Goal: Entertainment & Leisure: Browse casually

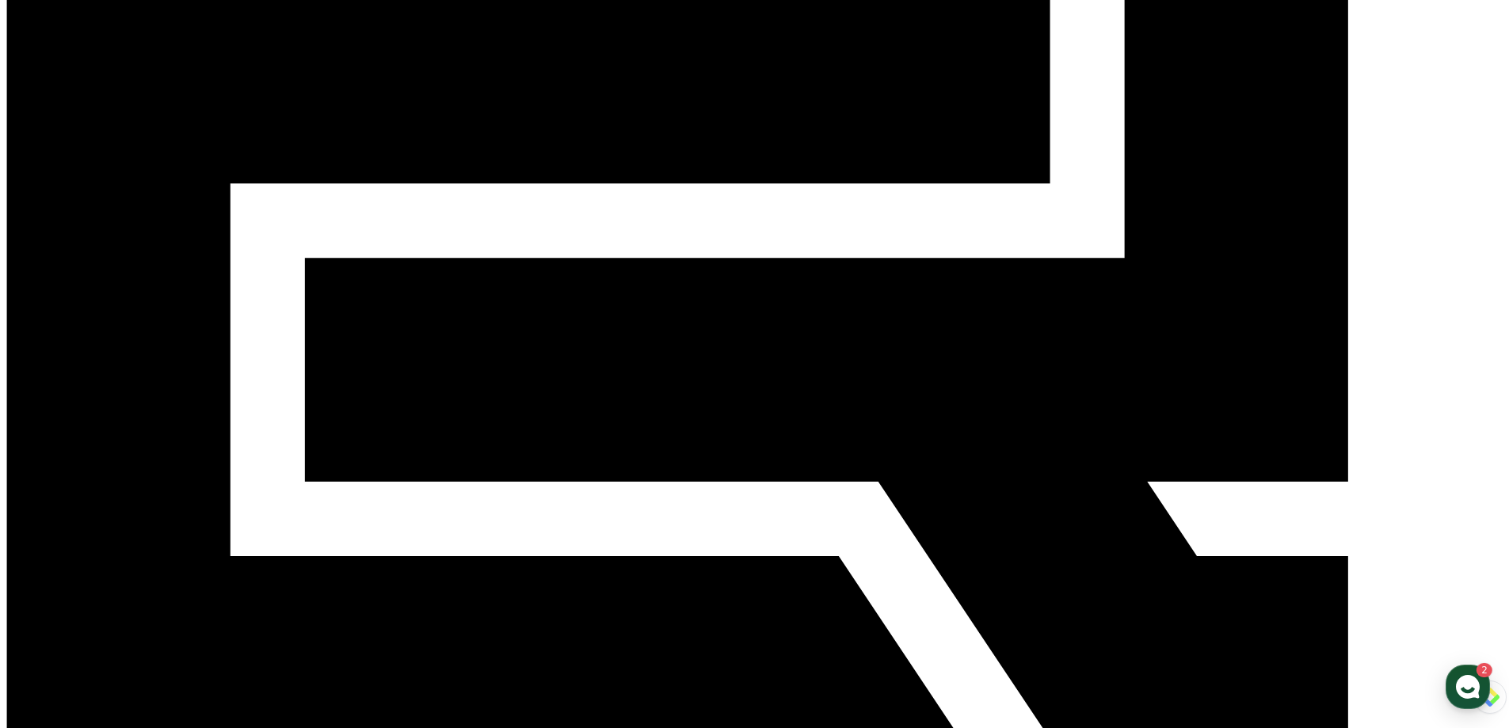
drag, startPoint x: 1384, startPoint y: 468, endPoint x: 1358, endPoint y: 481, distance: 29.4
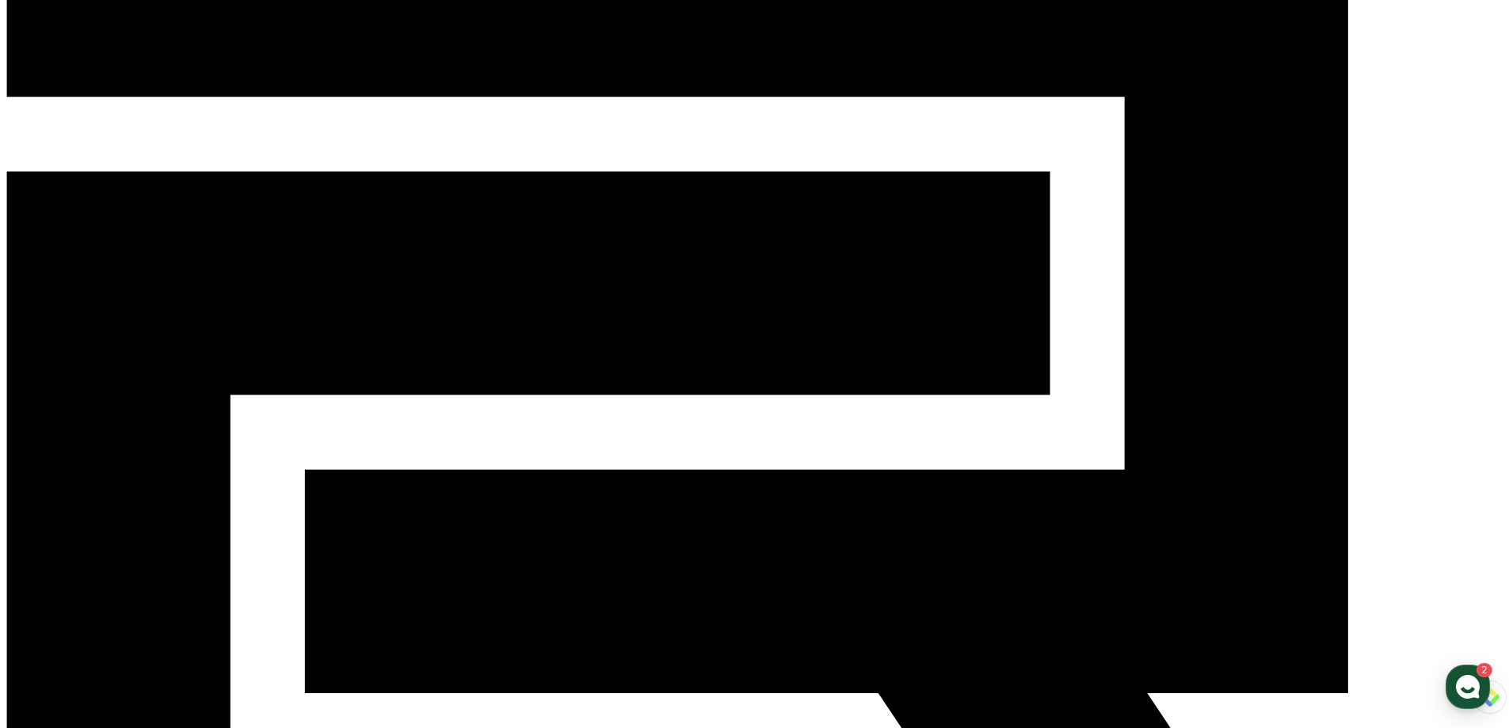
drag, startPoint x: 1460, startPoint y: 426, endPoint x: 1444, endPoint y: 426, distance: 15.8
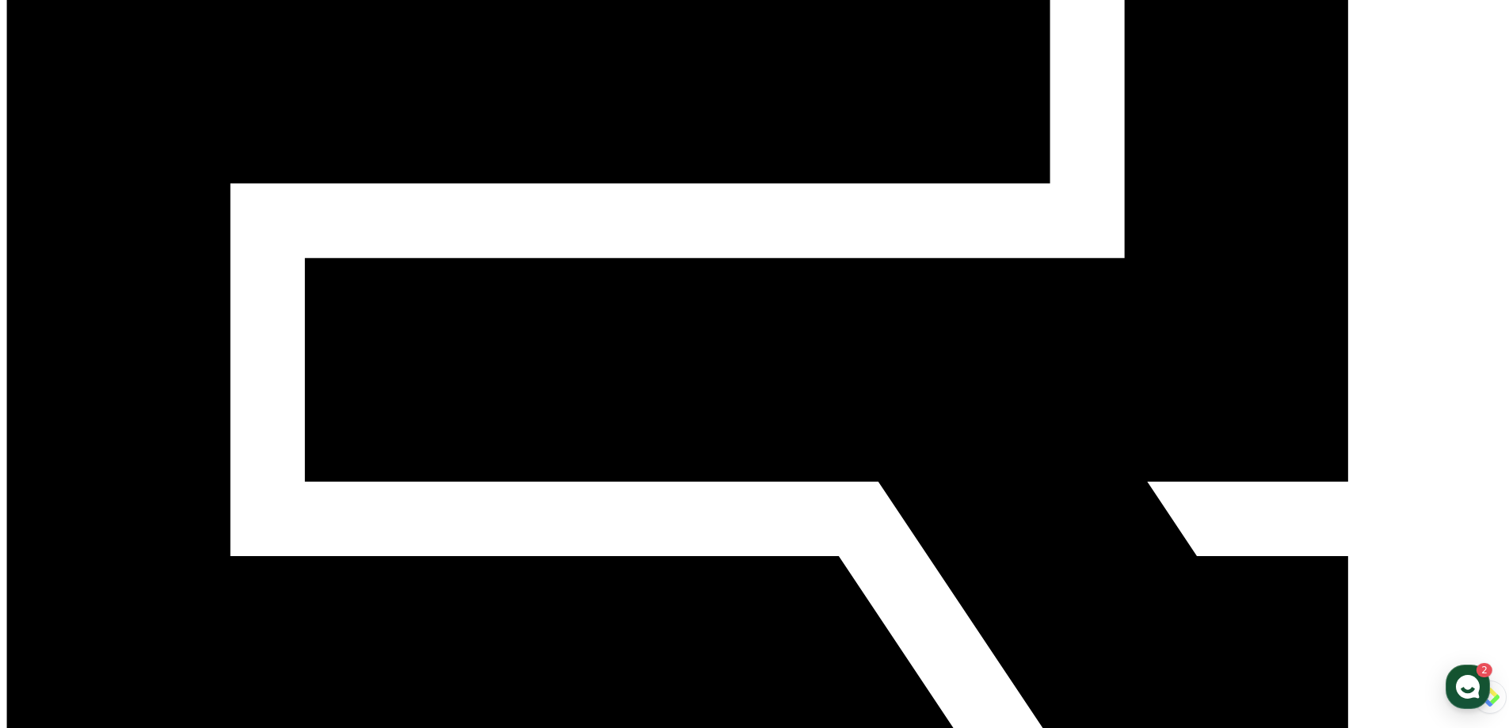
drag, startPoint x: 1229, startPoint y: 513, endPoint x: 1228, endPoint y: 522, distance: 8.7
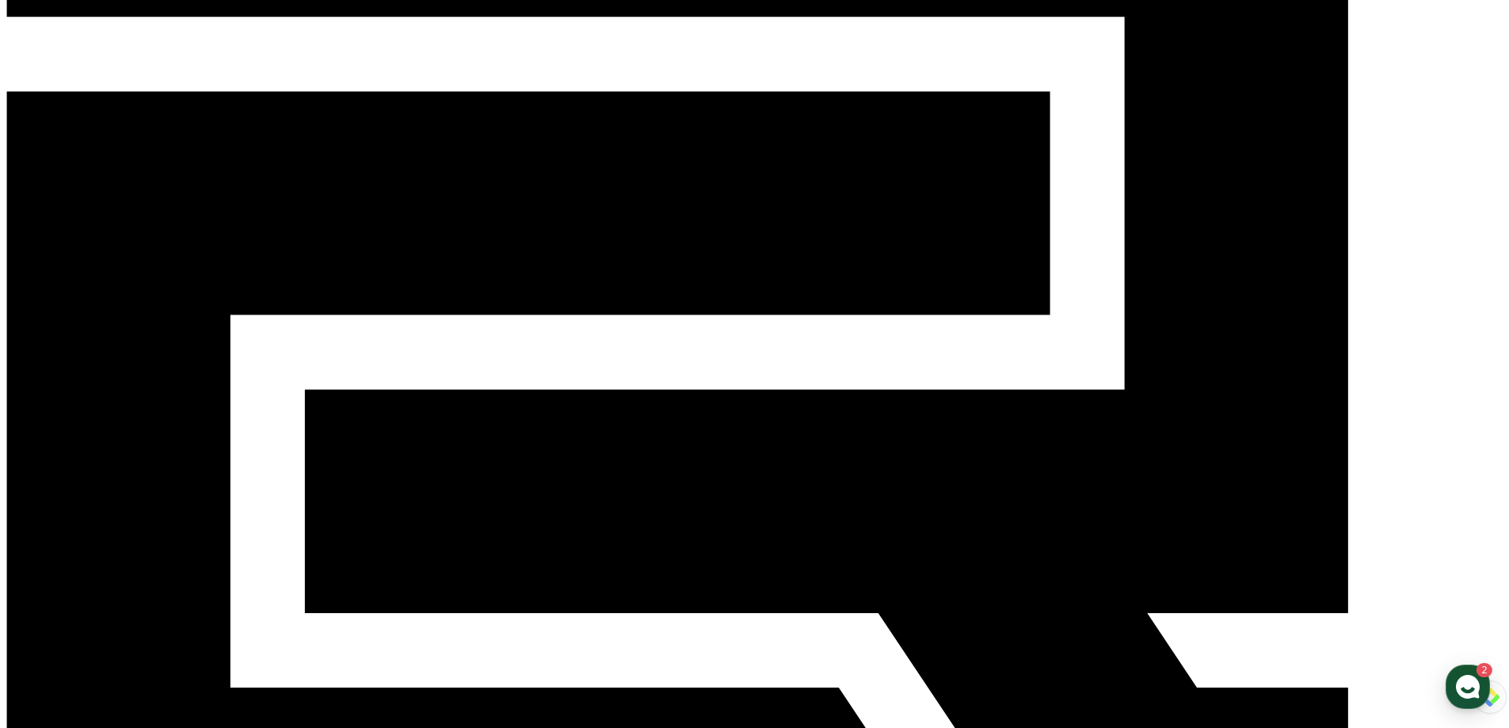
scroll to position [212, 0]
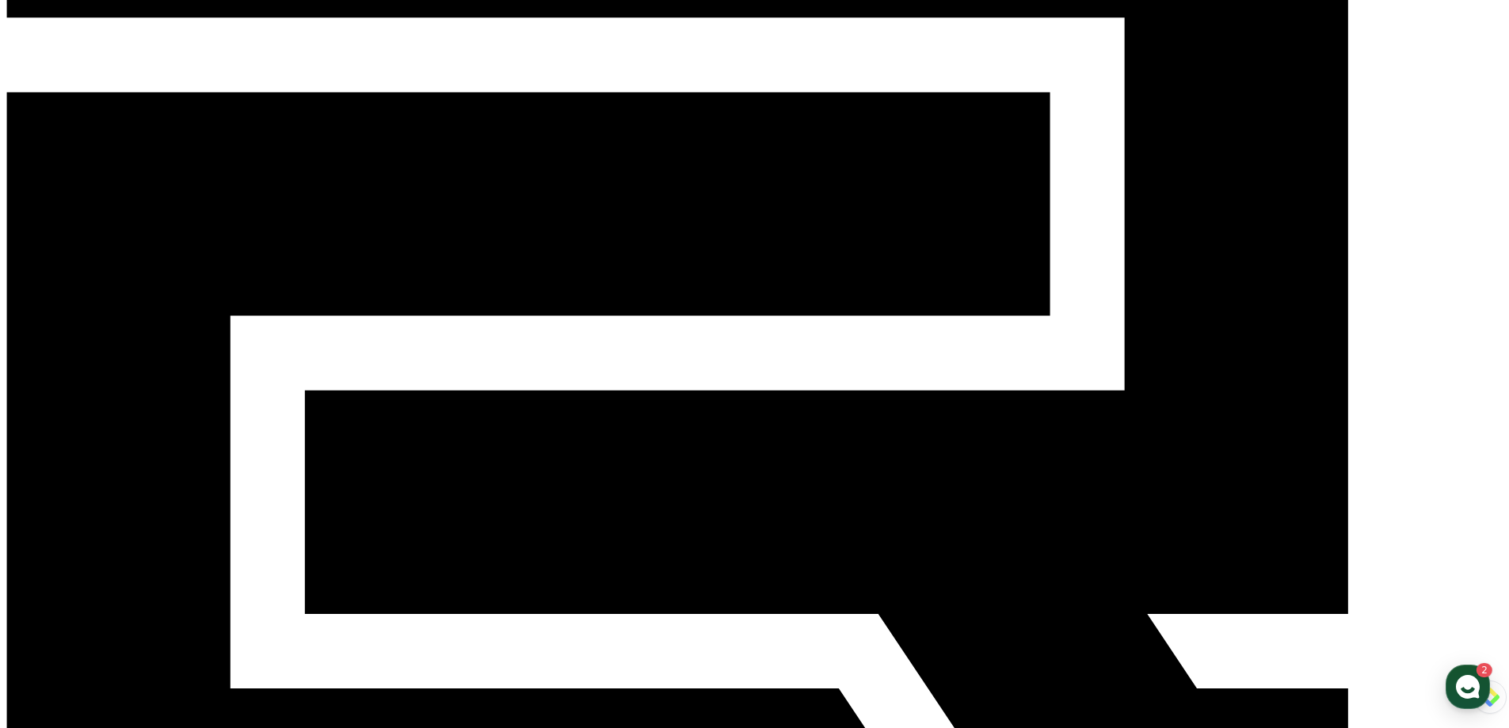
drag, startPoint x: 1029, startPoint y: 676, endPoint x: 1198, endPoint y: 664, distance: 169.1
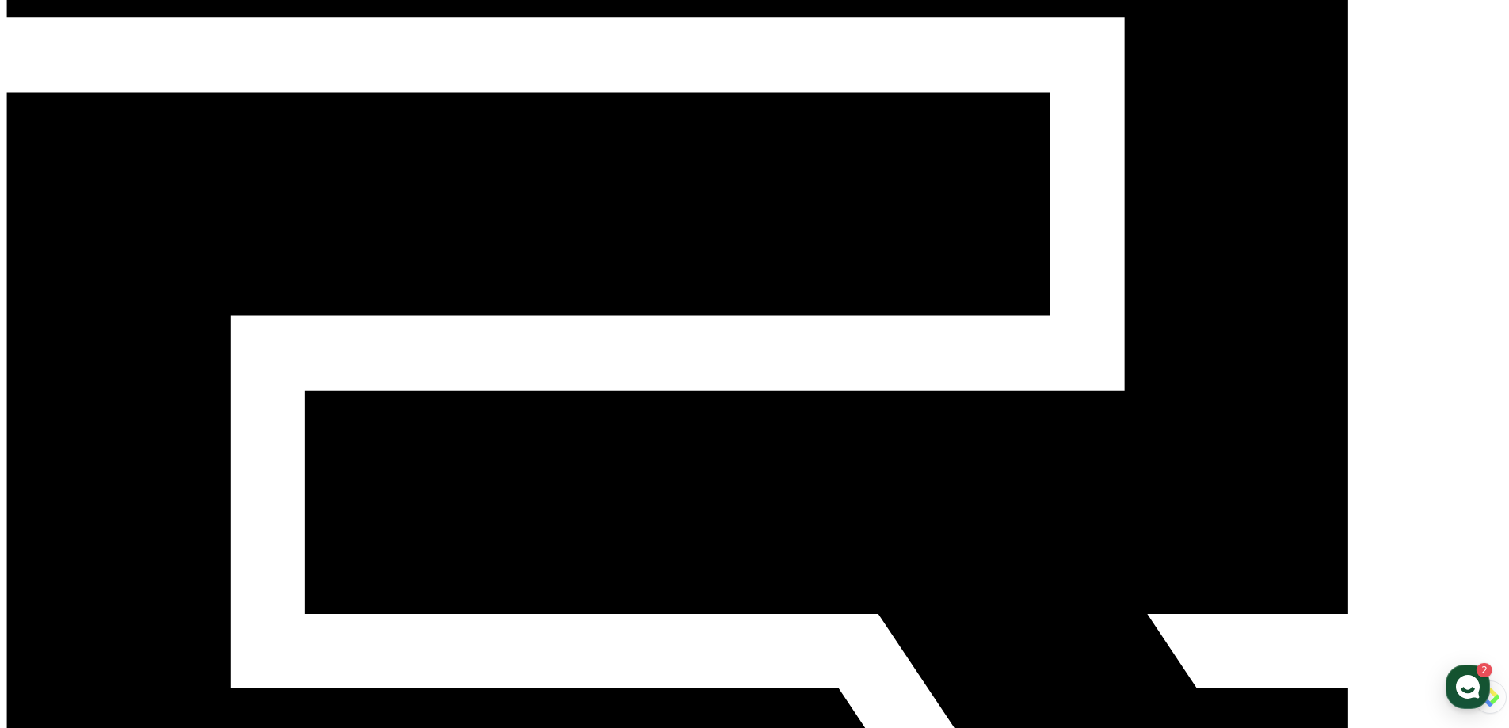
drag, startPoint x: 813, startPoint y: 679, endPoint x: 1040, endPoint y: 645, distance: 229.8
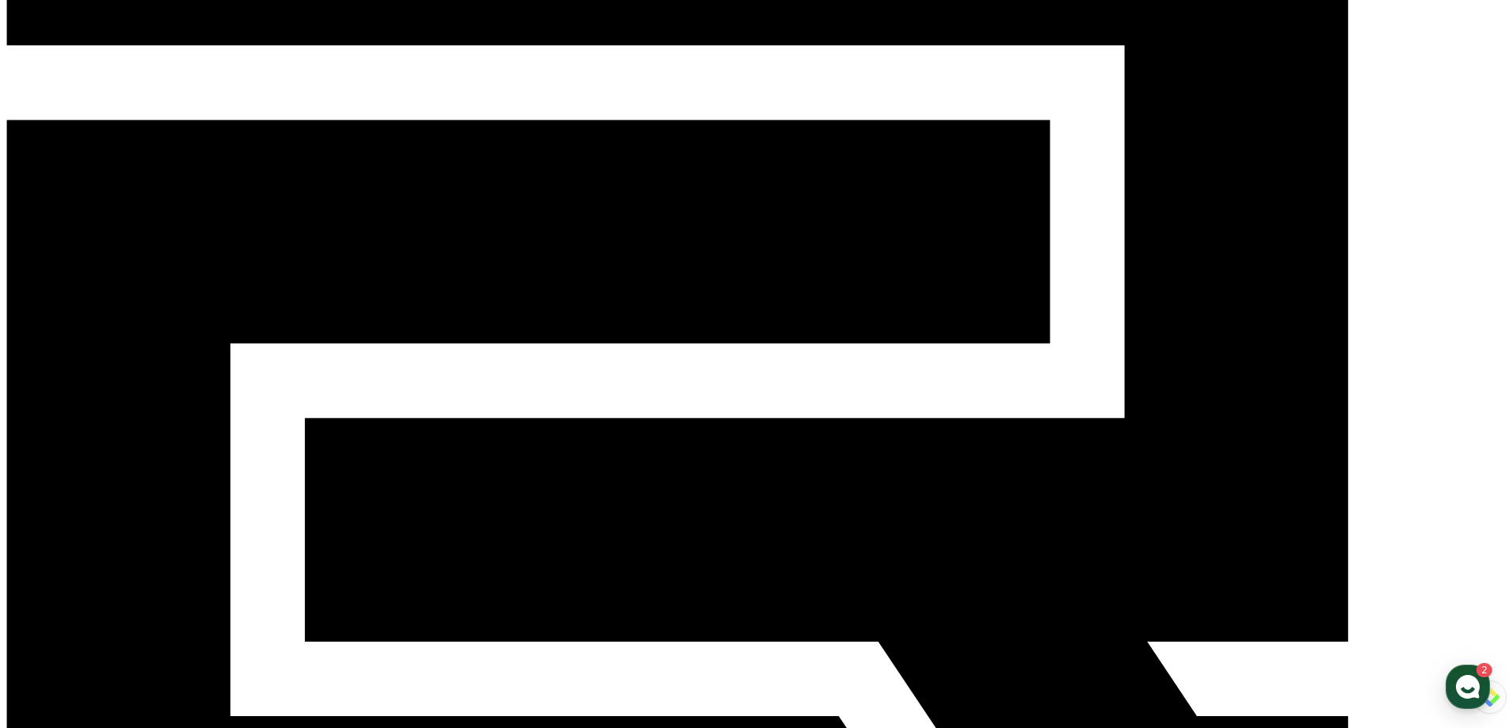
scroll to position [344, 0]
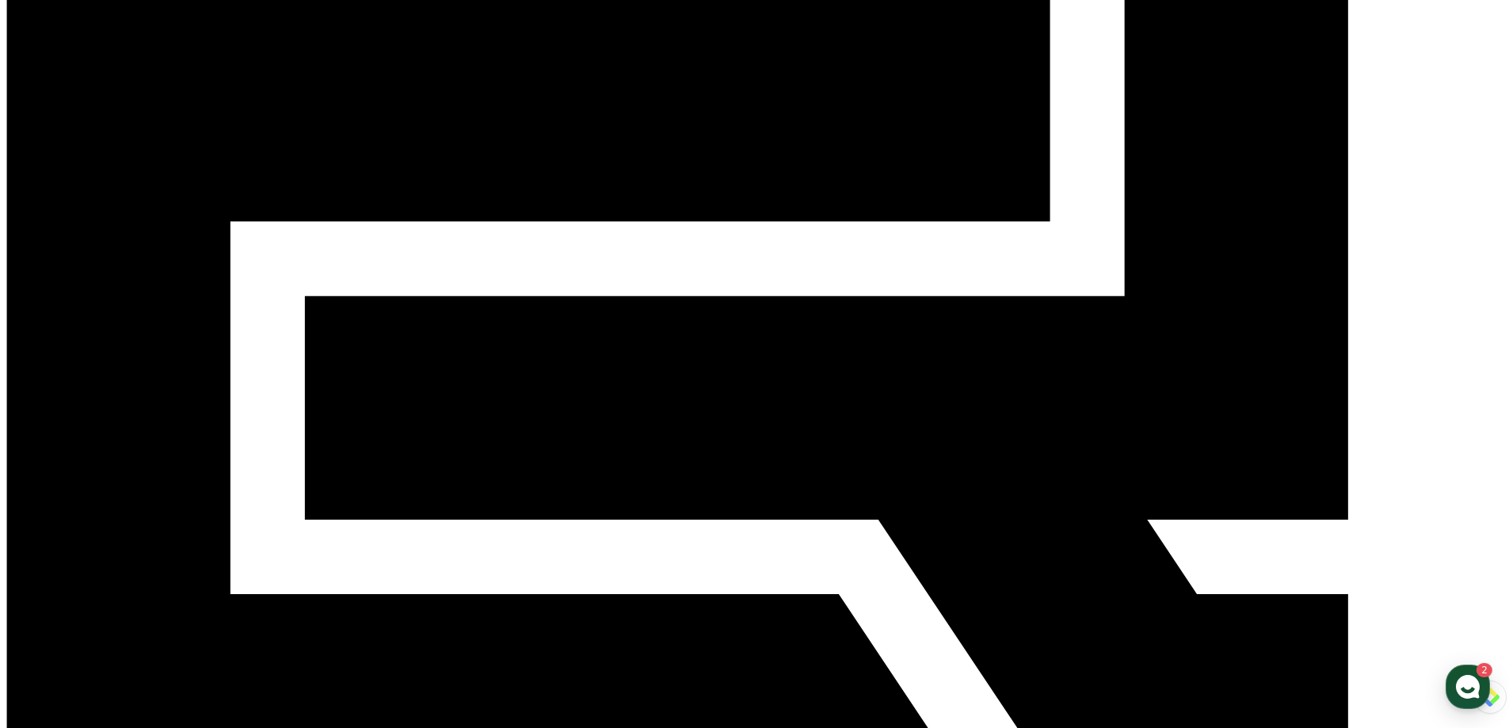
scroll to position [344, 0]
